Goal: Transaction & Acquisition: Obtain resource

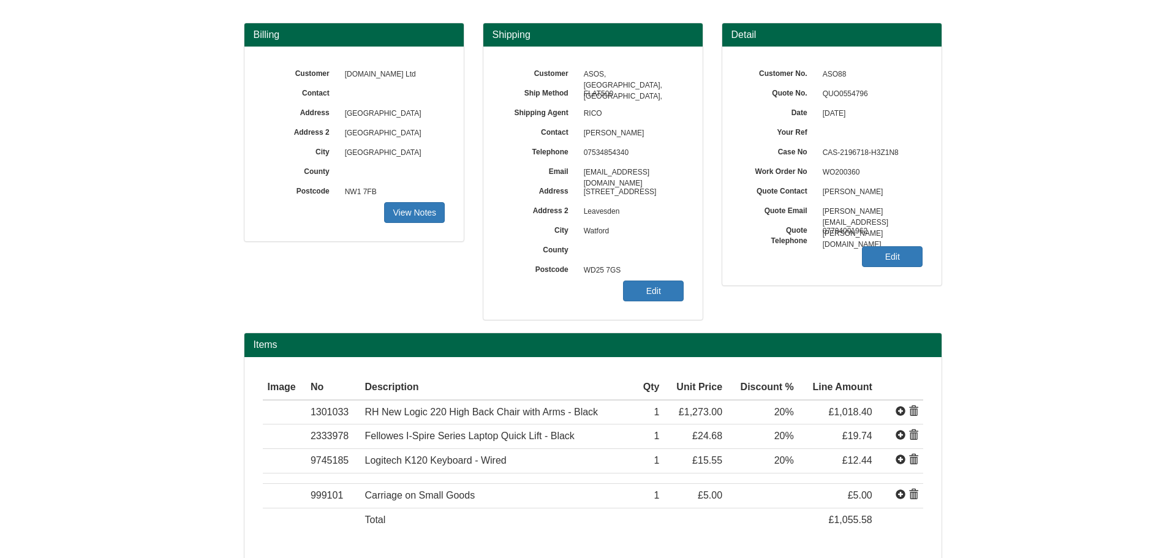
scroll to position [101, 0]
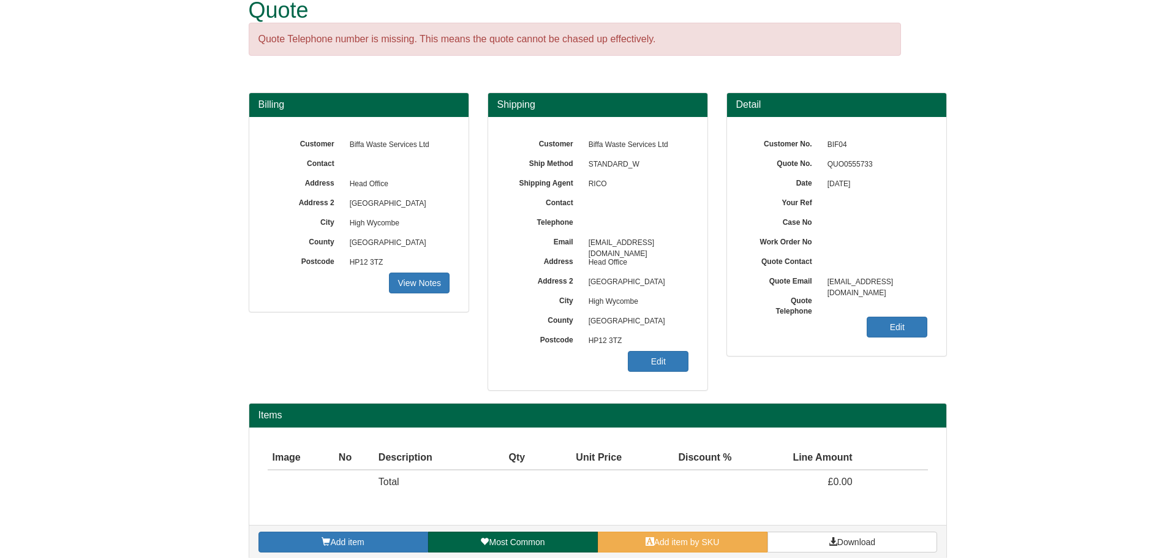
scroll to position [39, 0]
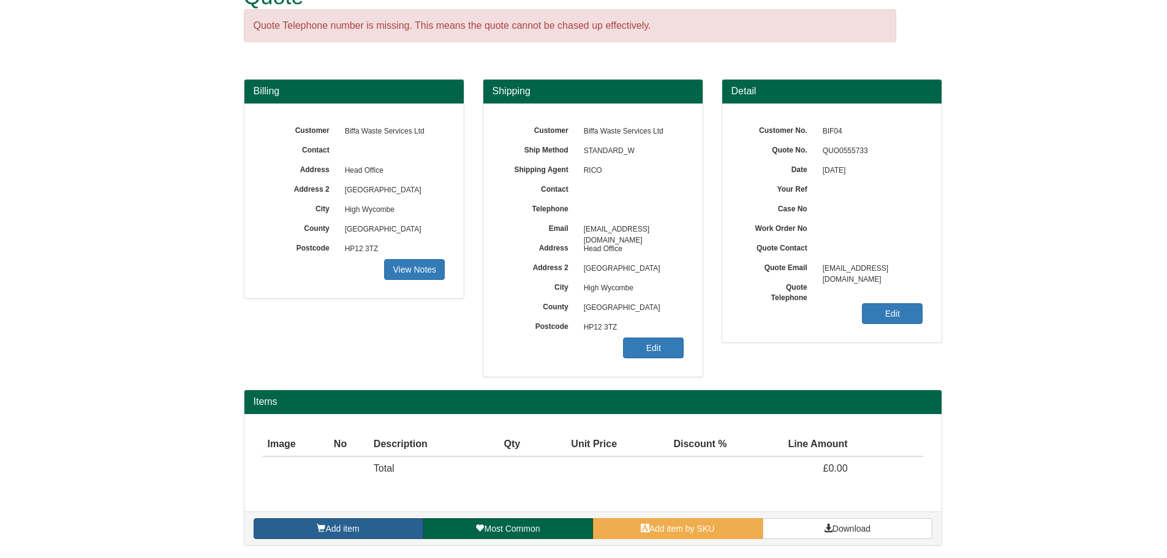
click at [383, 527] on link "Add item" at bounding box center [339, 528] width 170 height 21
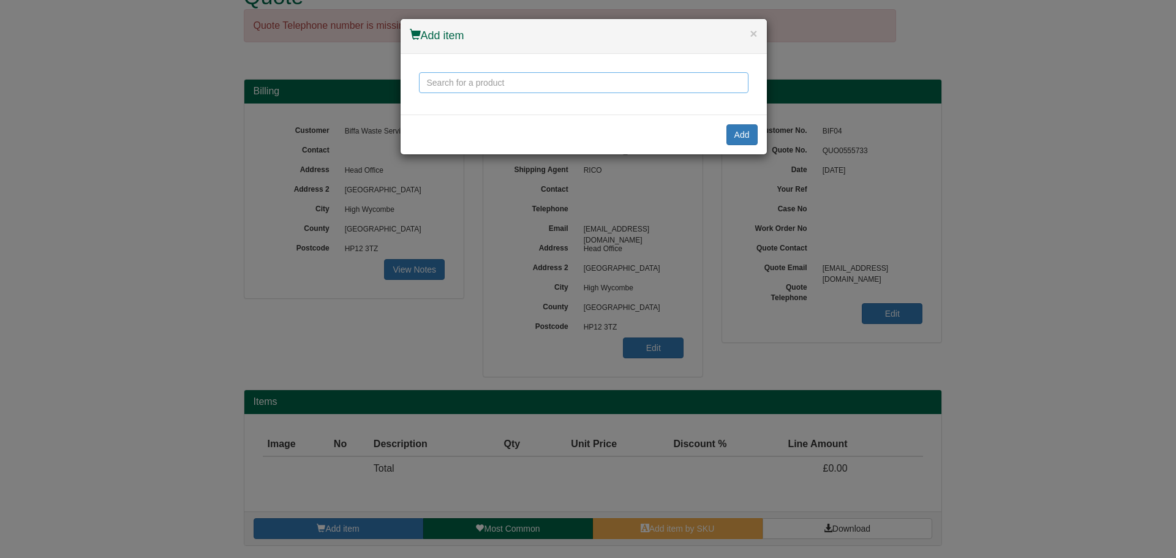
click at [584, 84] on input "text" at bounding box center [584, 82] width 330 height 21
type input "a"
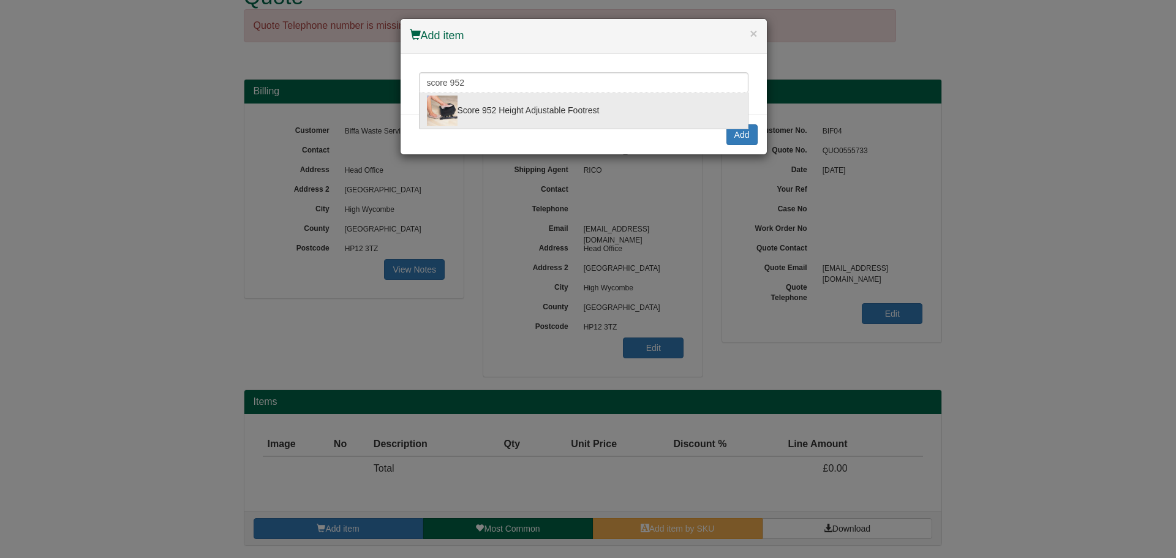
click at [576, 103] on div "Score 952 Height Adjustable Footrest" at bounding box center [584, 111] width 314 height 31
type input "Score 952 Height Adjustable Footrest"
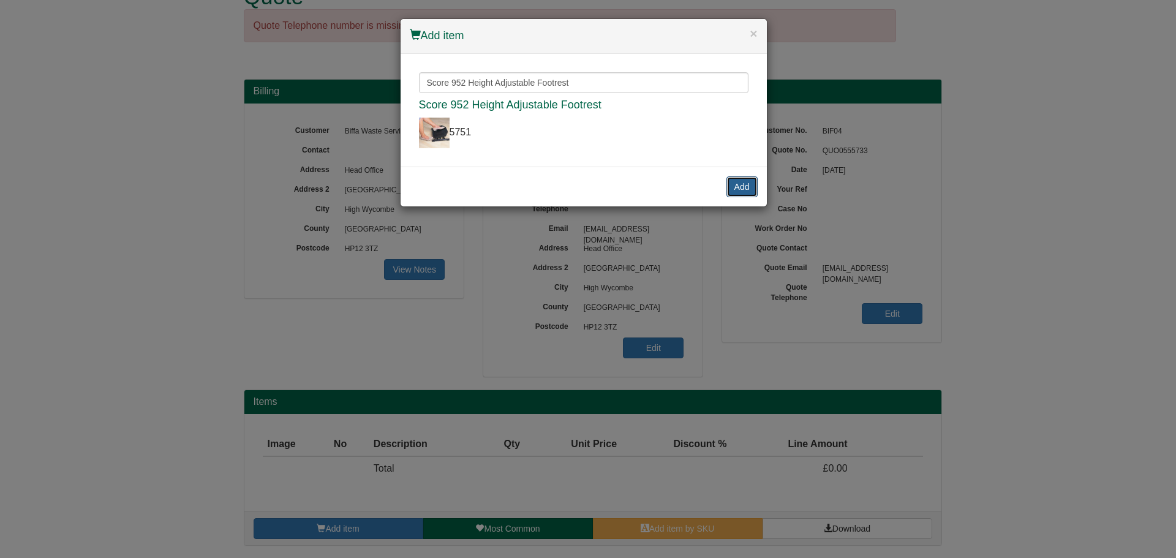
click at [744, 188] on button "Add" at bounding box center [742, 186] width 31 height 21
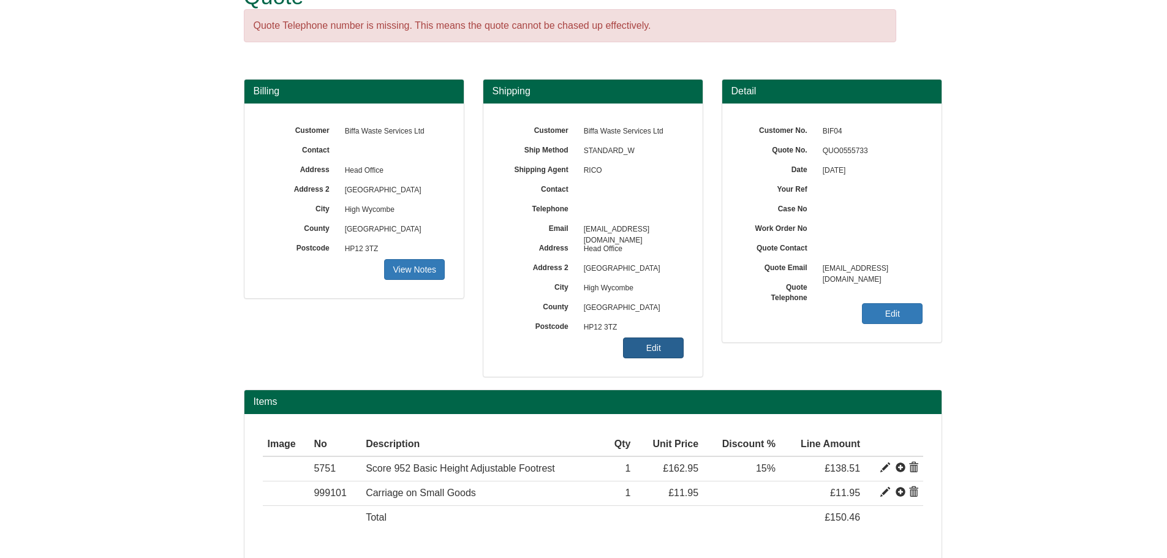
click at [671, 352] on link "Edit" at bounding box center [653, 348] width 61 height 21
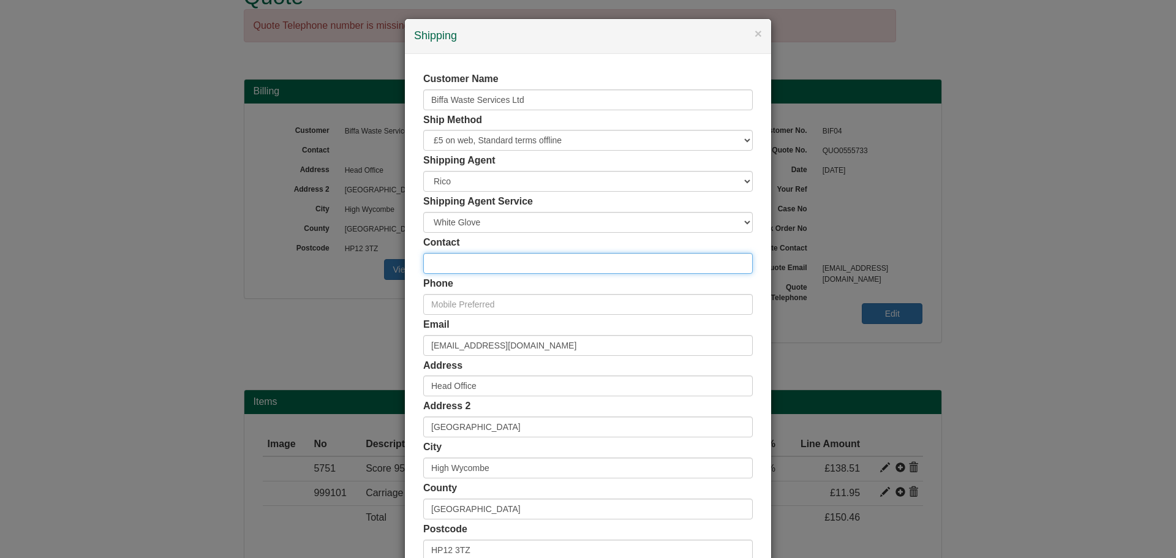
click at [487, 257] on input "text" at bounding box center [588, 263] width 330 height 21
click at [497, 260] on input "Suzanne" at bounding box center [588, 263] width 330 height 21
type input "[PERSON_NAME]"
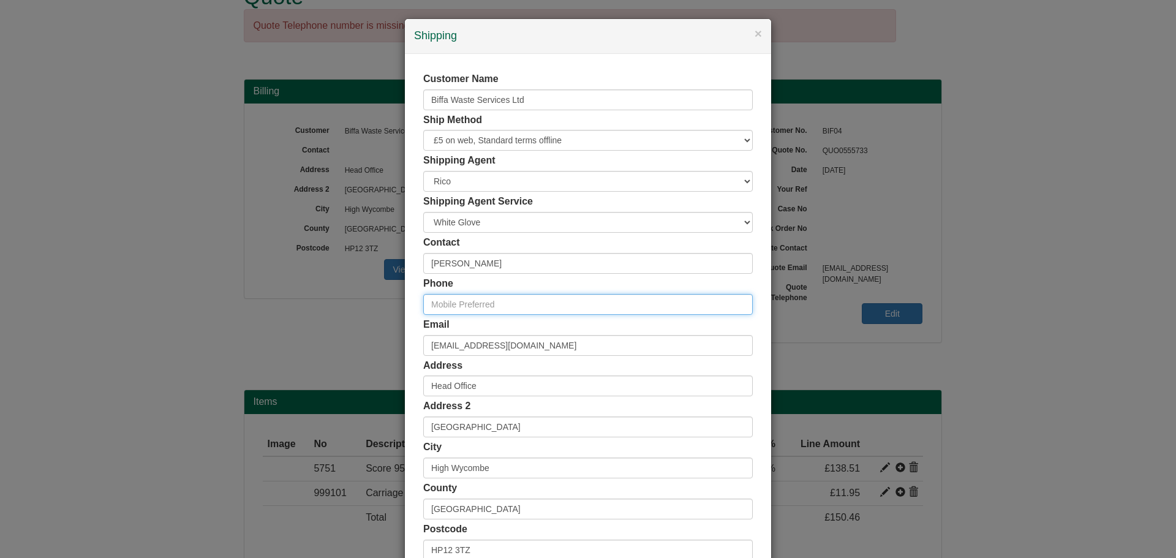
click at [503, 301] on input "text" at bounding box center [588, 304] width 330 height 21
paste input "07816 110 701 |"
type input "07816 110 701 |"
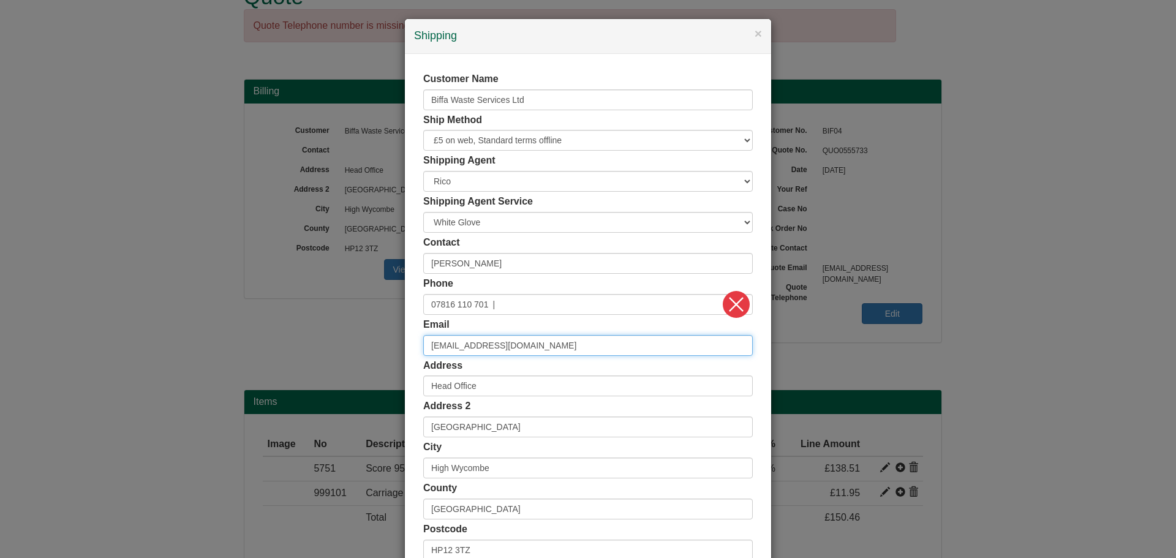
drag, startPoint x: 537, startPoint y: 348, endPoint x: 384, endPoint y: 346, distance: 153.2
click at [384, 346] on div "× Shipping Customer Name Biffa Waste Services Ltd Ship Method Free of Charge £5…" at bounding box center [588, 279] width 1176 height 558
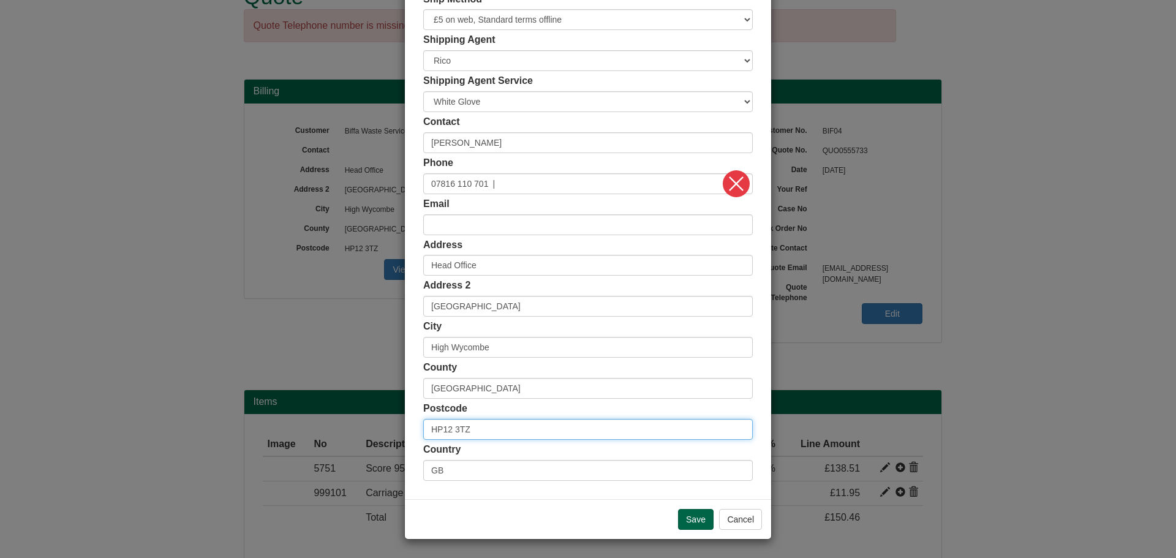
drag, startPoint x: 480, startPoint y: 429, endPoint x: 404, endPoint y: 421, distance: 75.8
click at [405, 421] on div "Customer Name Biffa Waste Services Ltd Ship Method Free of Charge £5 Flat Rate …" at bounding box center [588, 216] width 366 height 566
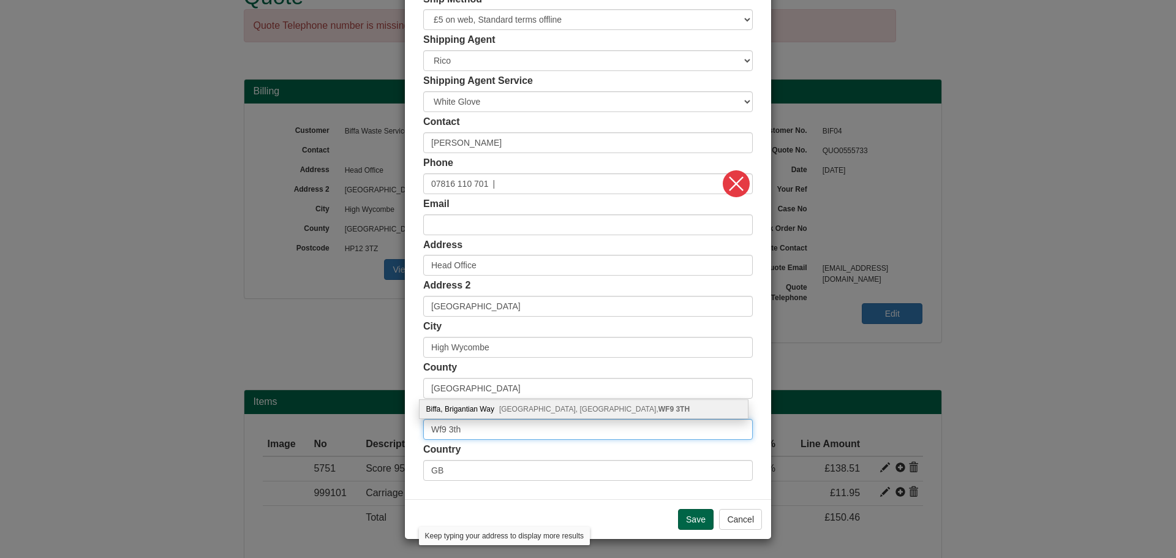
type input "Wf9 3th"
click at [485, 406] on div "Biffa, Brigantian Way South Kirkby, Pontefract, WF9 3TH" at bounding box center [584, 409] width 328 height 18
type input "Biffa"
type input "[GEOGRAPHIC_DATA]"
type input "Pontefract"
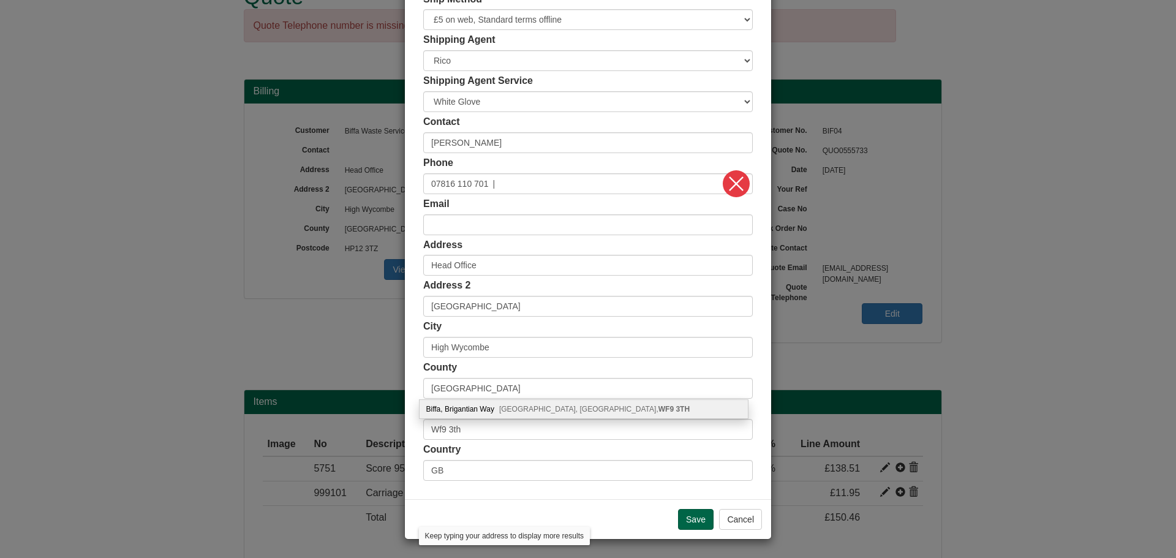
type input "[GEOGRAPHIC_DATA]"
type input "WF9 3TH"
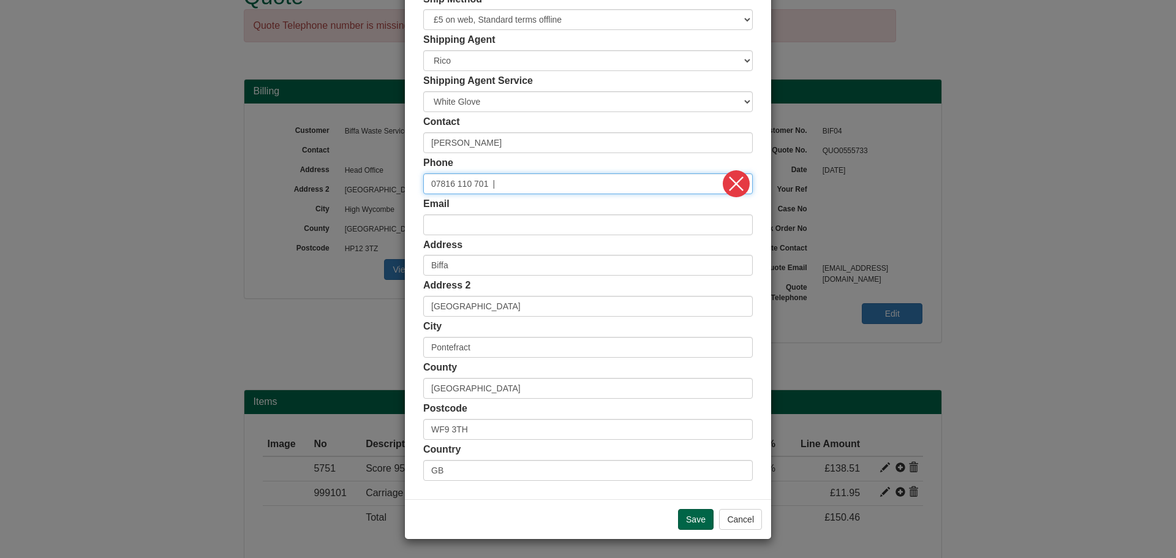
click at [511, 184] on input "07816 110 701 |" at bounding box center [588, 183] width 330 height 21
type input "07816 110 701"
click at [699, 526] on input "Save" at bounding box center [696, 519] width 36 height 21
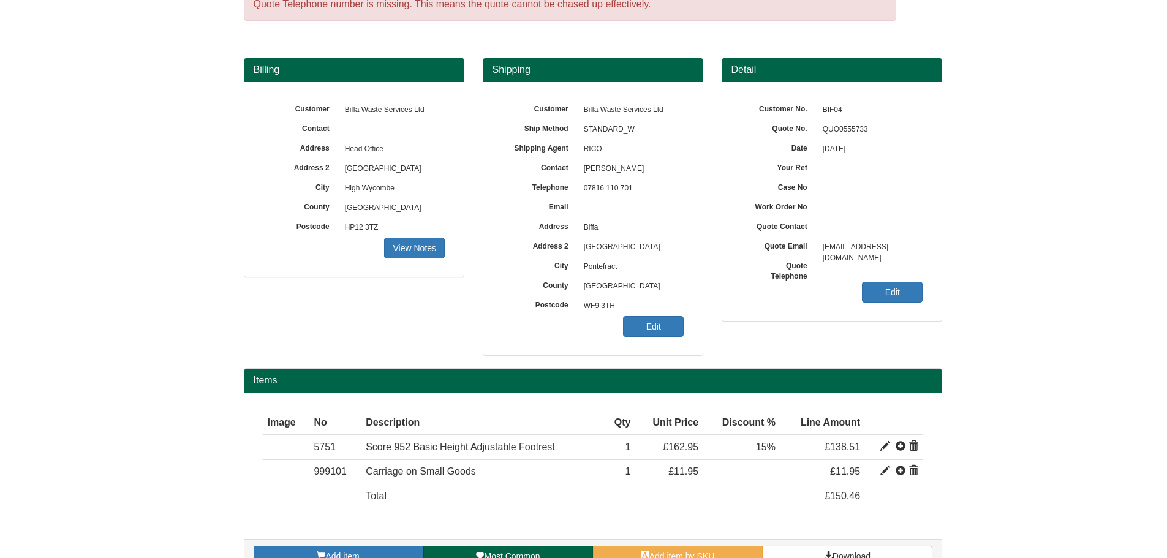
scroll to position [88, 0]
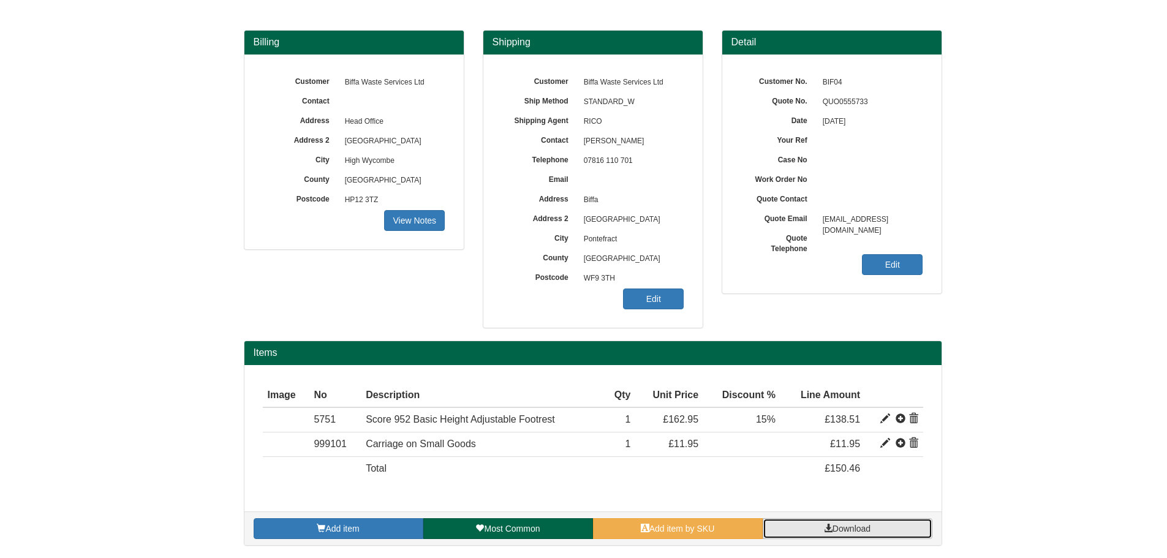
click at [840, 522] on link "Download" at bounding box center [848, 528] width 170 height 21
